Goal: Browse casually: Explore the website without a specific task or goal

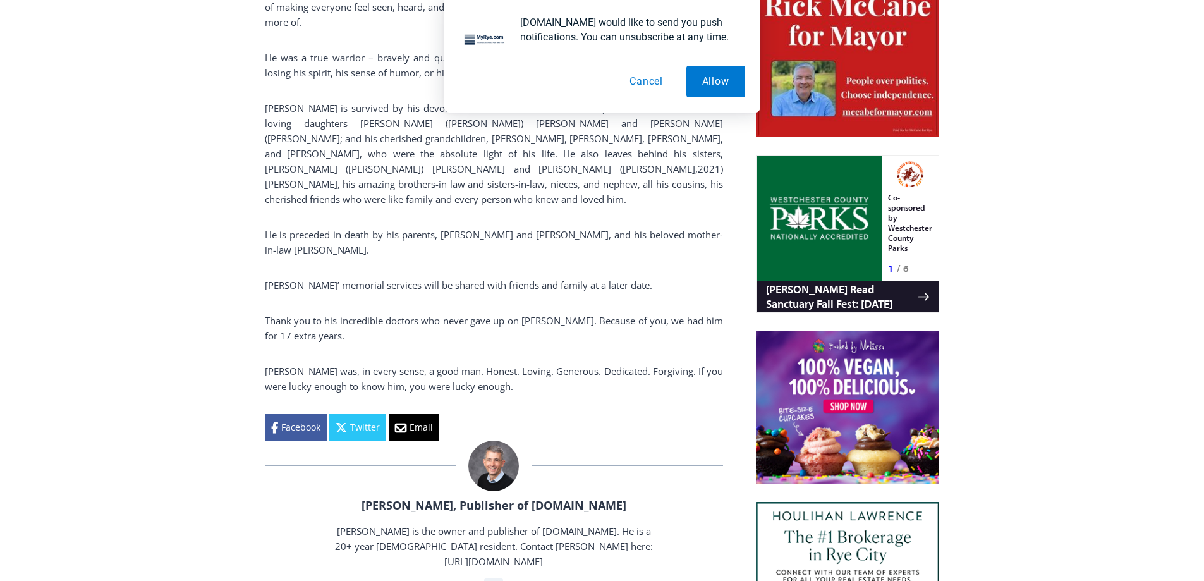
scroll to position [863, 0]
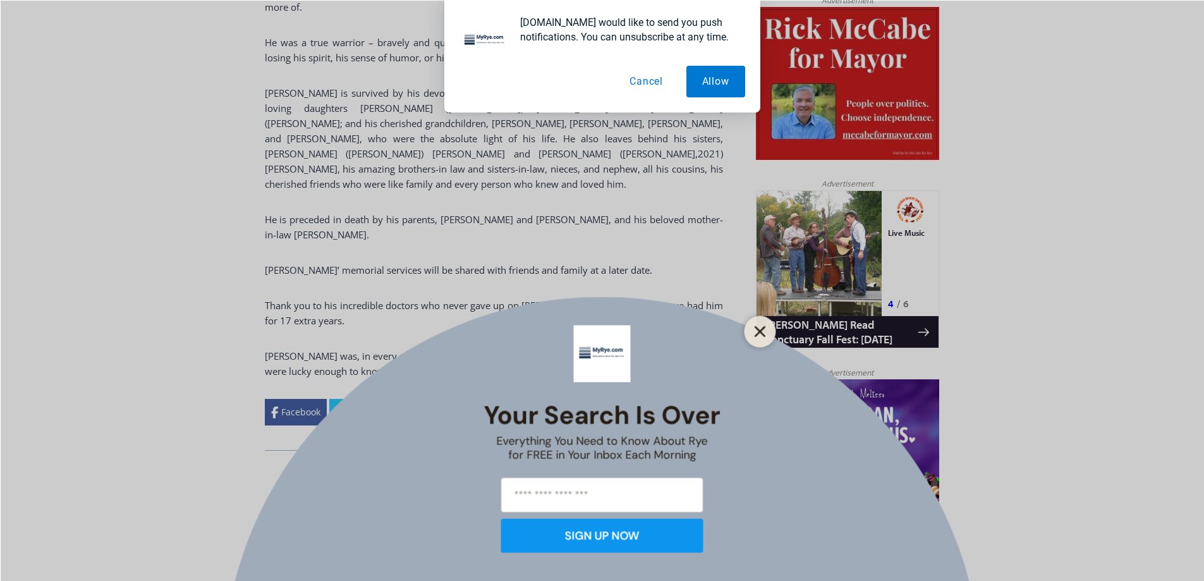
click at [760, 331] on line "Close" at bounding box center [759, 331] width 9 height 9
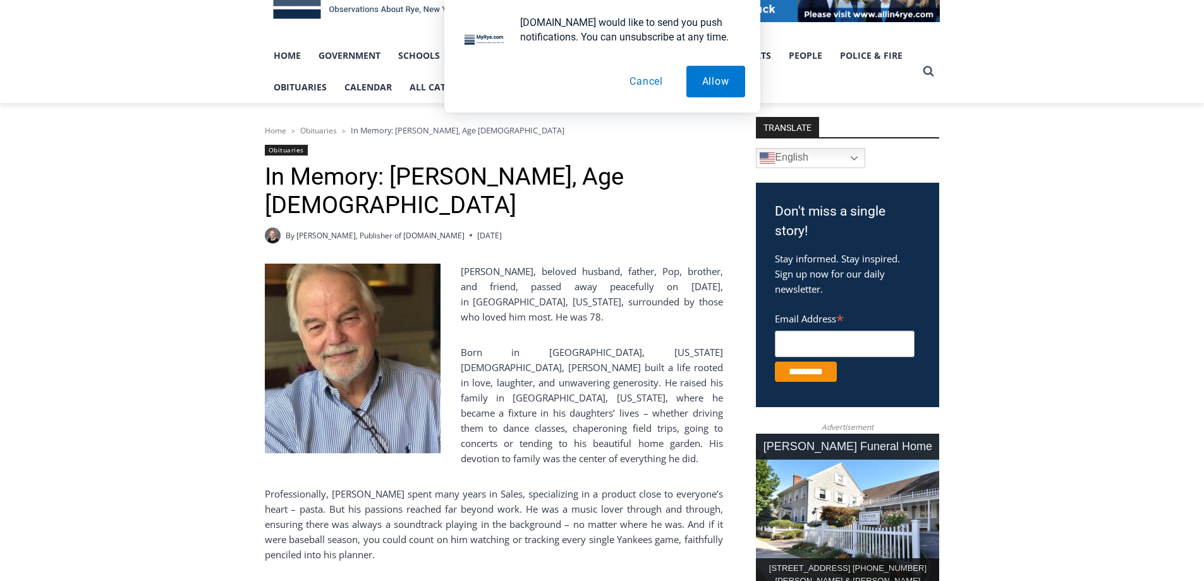
scroll to position [231, 0]
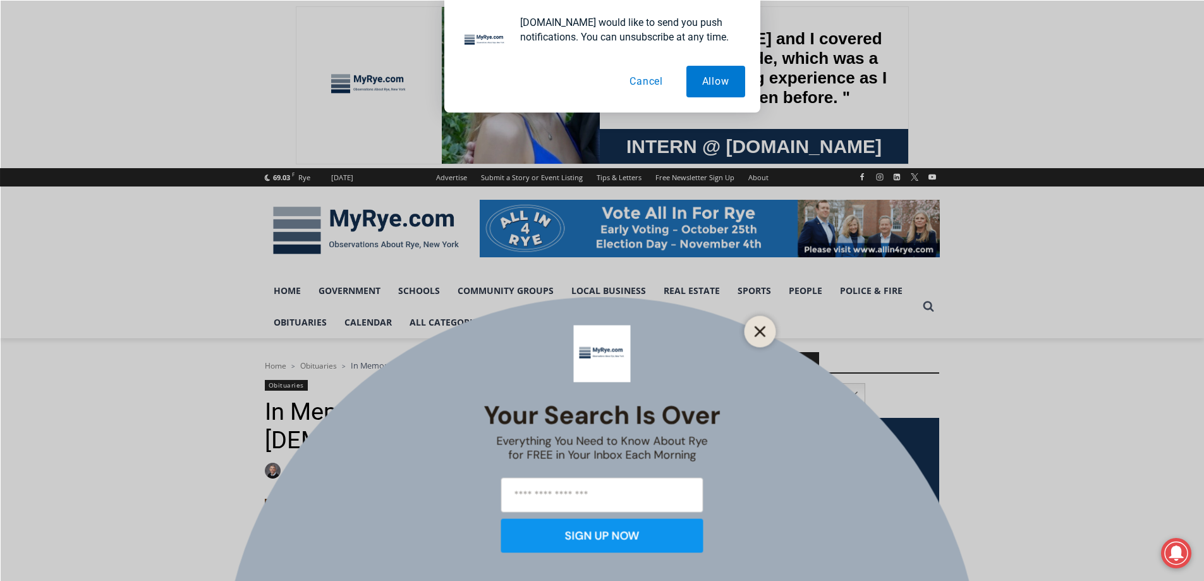
click at [767, 327] on button "Close" at bounding box center [760, 331] width 18 height 18
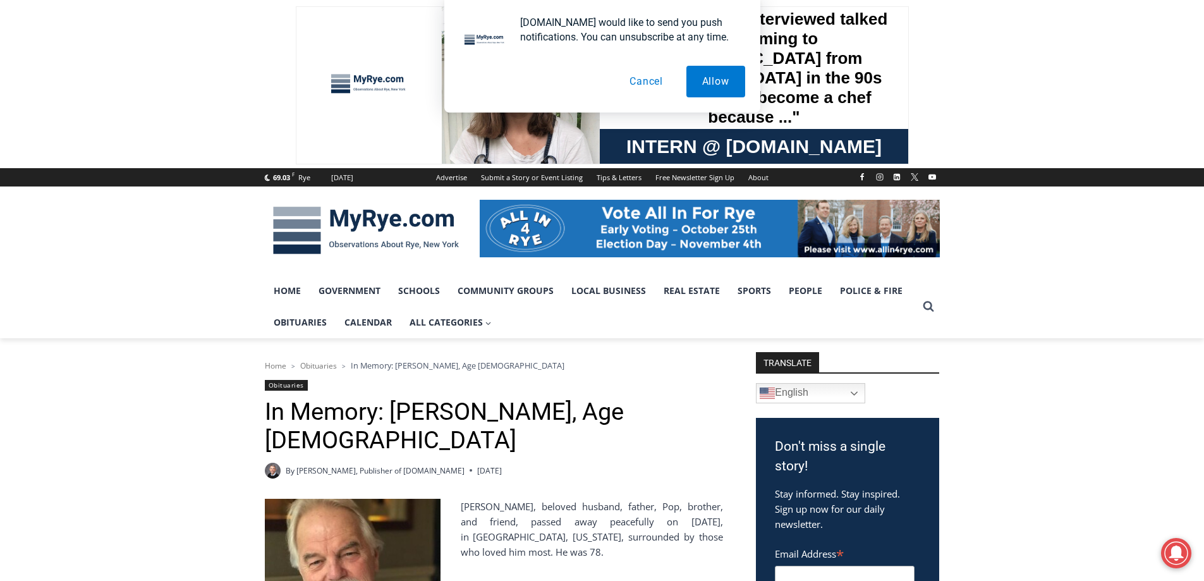
scroll to position [63, 0]
